Goal: Task Accomplishment & Management: Complete application form

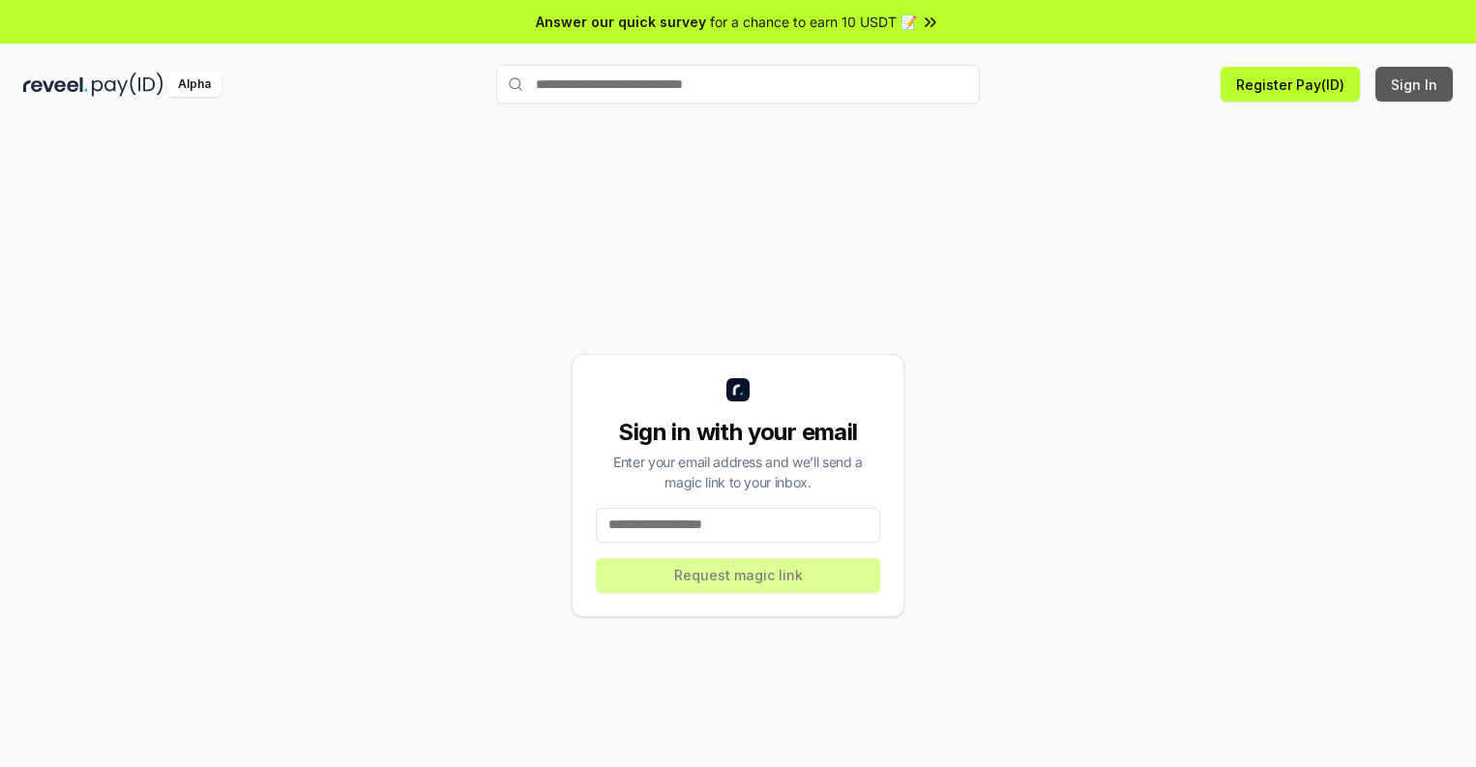
click at [1415, 84] on button "Sign In" at bounding box center [1414, 84] width 77 height 35
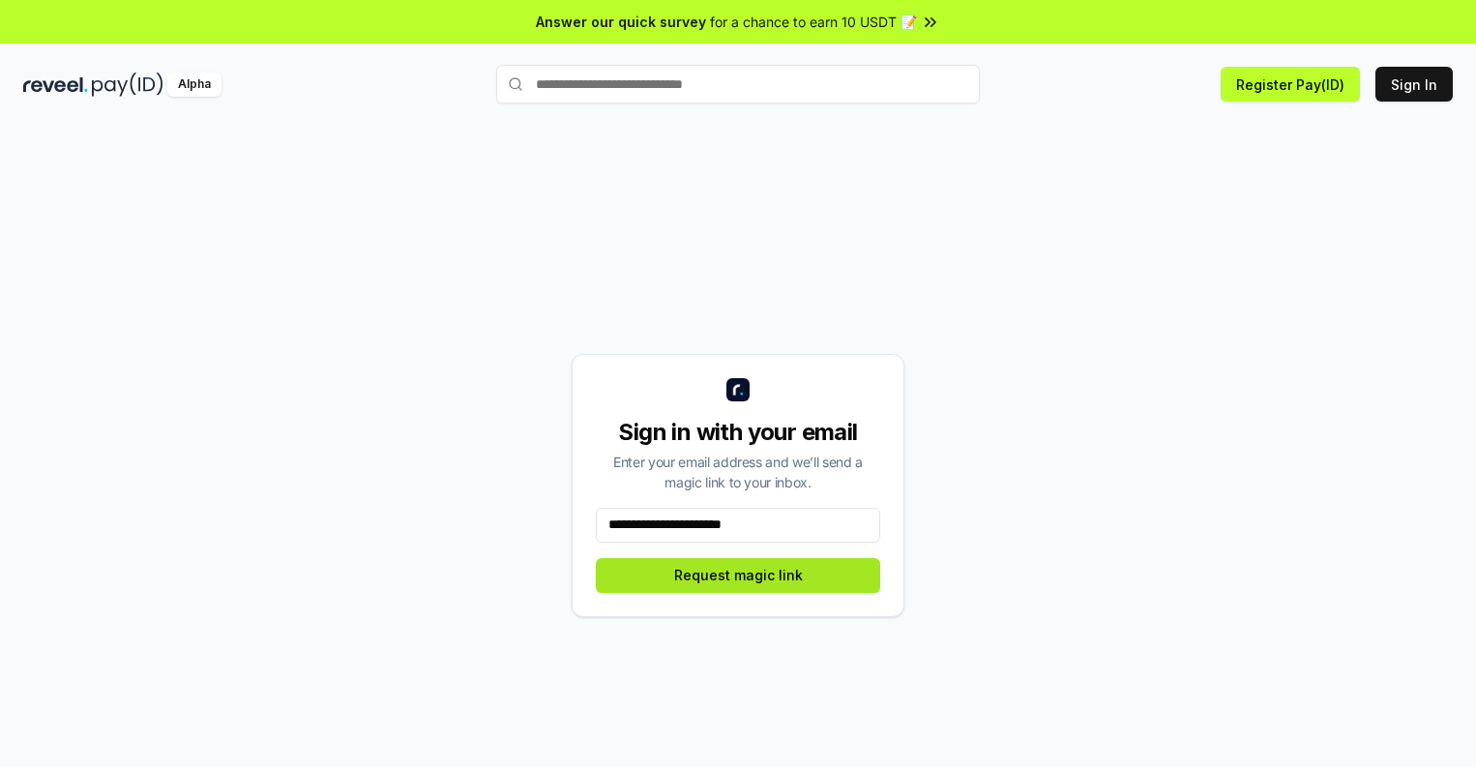
type input "**********"
click at [738, 575] on button "Request magic link" at bounding box center [738, 575] width 284 height 35
